Goal: Communication & Community: Answer question/provide support

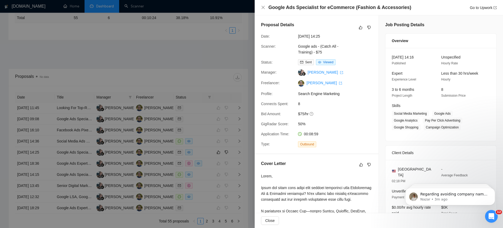
scroll to position [1, 0]
click at [264, 7] on icon "close" at bounding box center [263, 7] width 3 height 3
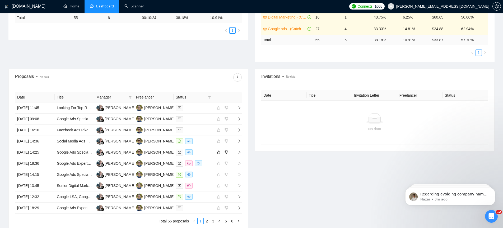
scroll to position [0, 0]
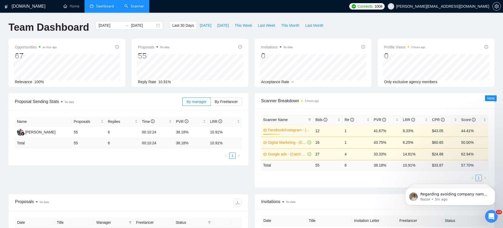
click at [137, 5] on link "Scanner" at bounding box center [135, 6] width 20 height 4
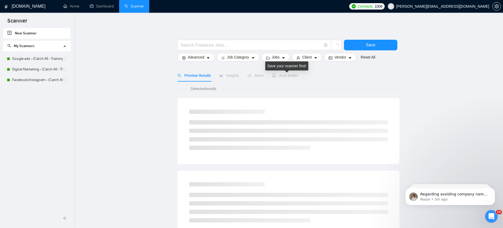
click at [290, 75] on span "Auto Bidder" at bounding box center [285, 75] width 26 height 4
click at [51, 58] on link "Google ads - (Catch All - Training) - $75" at bounding box center [37, 58] width 50 height 11
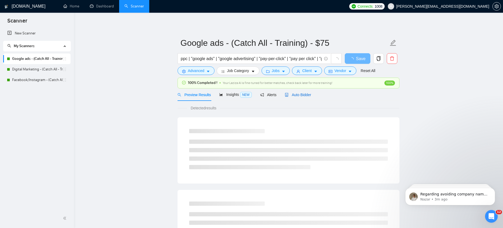
click at [307, 93] on span "Auto Bidder" at bounding box center [298, 95] width 26 height 4
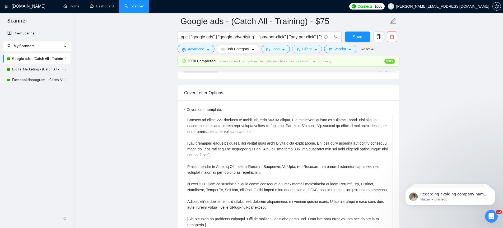
scroll to position [10, 0]
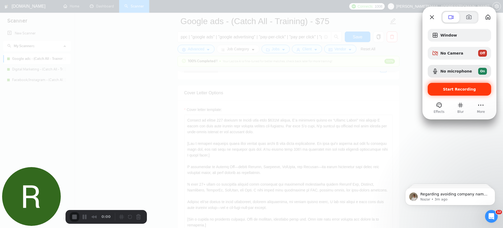
click at [460, 90] on span "Start Recording" at bounding box center [459, 89] width 33 height 4
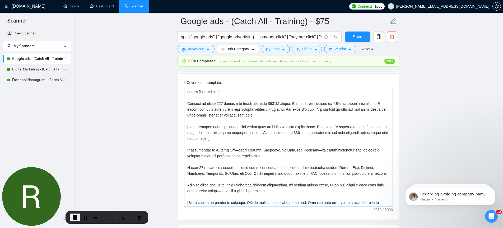
scroll to position [689, 0]
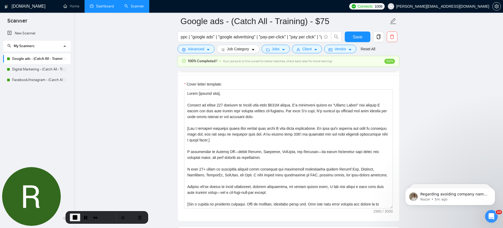
click at [108, 7] on link "Dashboard" at bounding box center [102, 6] width 24 height 4
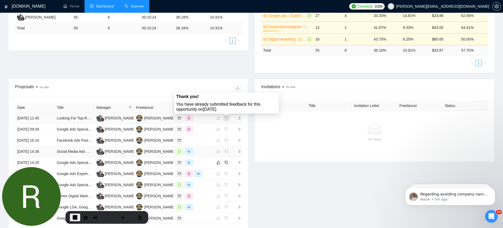
scroll to position [135, 0]
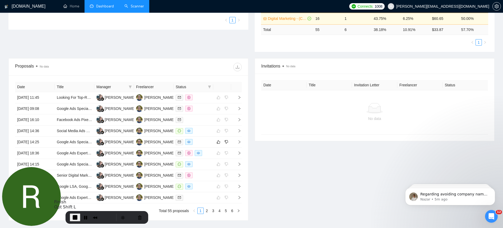
click at [74, 217] on span "End Recording" at bounding box center [75, 217] width 6 height 6
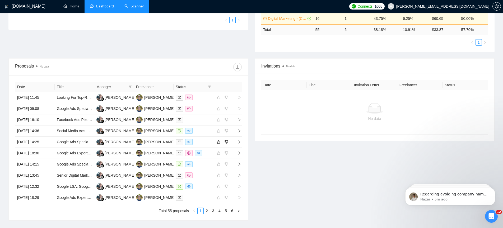
click at [493, 216] on icon "Open Intercom Messenger" at bounding box center [492, 216] width 9 height 9
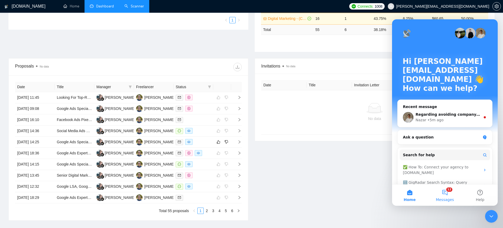
click at [451, 191] on button "12 Messages" at bounding box center [444, 194] width 35 height 21
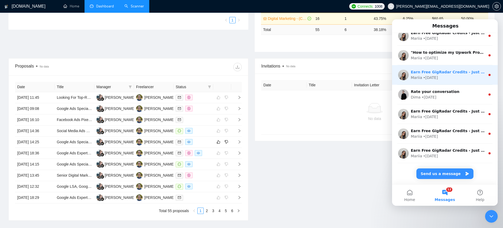
scroll to position [0, 0]
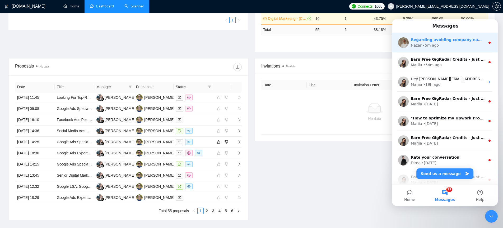
click at [460, 46] on div "Nazar • 5m ago" at bounding box center [448, 46] width 75 height 6
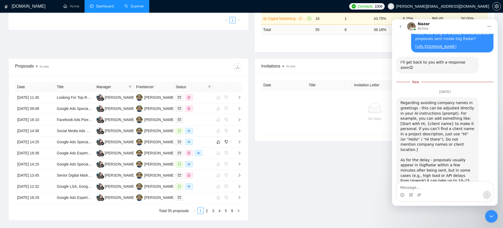
scroll to position [399, 0]
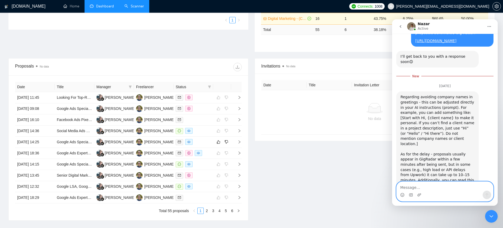
click at [432, 188] on textarea "Message…" at bounding box center [445, 185] width 97 height 9
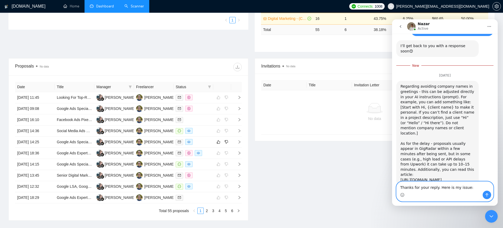
paste textarea "[URL][DOMAIN_NAME]"
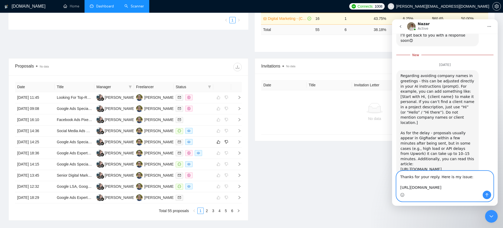
type textarea "Thanks for your reply. Here is my issue: [URL][DOMAIN_NAME]"
click at [486, 195] on icon "Send a message…" at bounding box center [487, 194] width 4 height 4
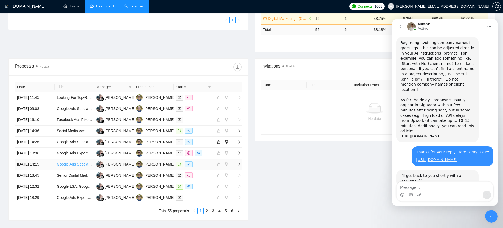
scroll to position [442, 0]
